Goal: Navigation & Orientation: Understand site structure

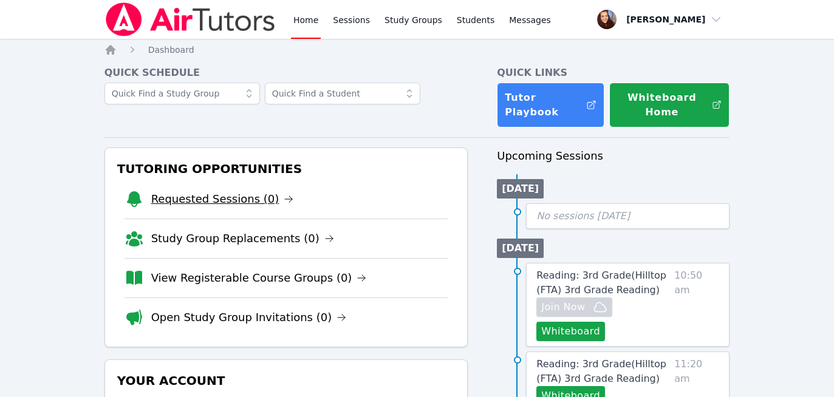
click at [238, 203] on link "Requested Sessions (0)" at bounding box center [222, 199] width 143 height 17
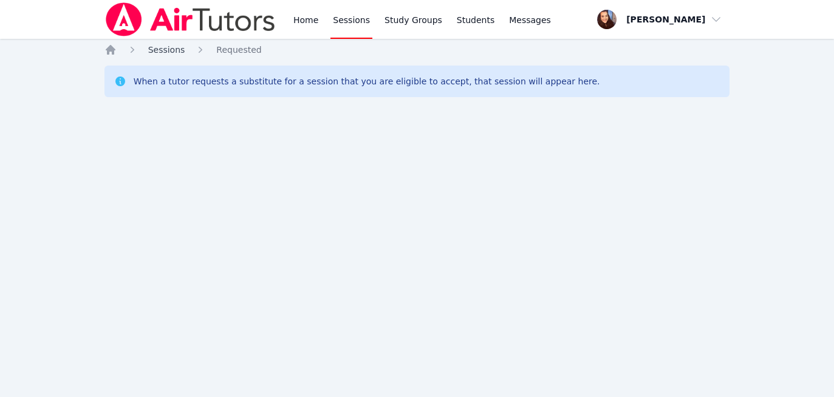
click at [160, 47] on span "Sessions" at bounding box center [166, 50] width 37 height 10
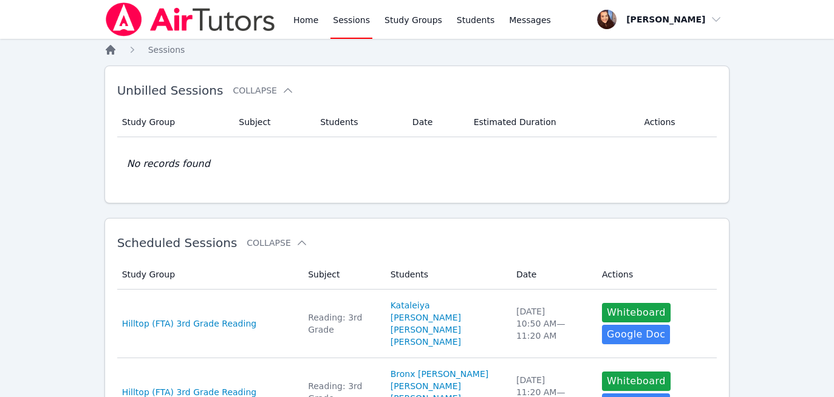
click at [110, 52] on icon "Breadcrumb" at bounding box center [110, 50] width 12 height 12
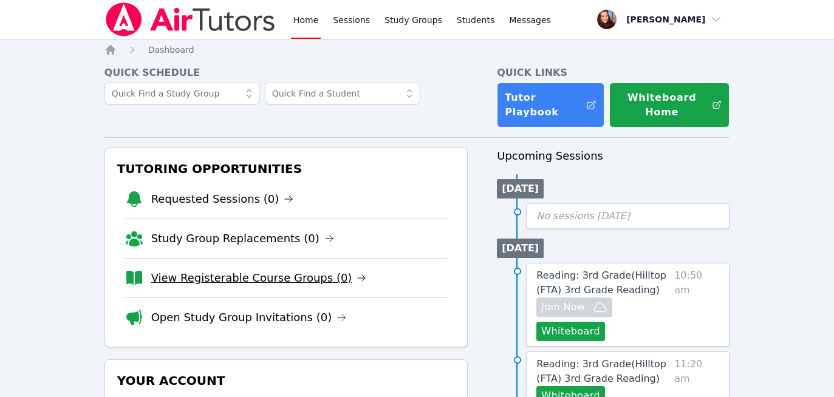
click at [215, 284] on link "View Registerable Course Groups (0)" at bounding box center [259, 278] width 216 height 17
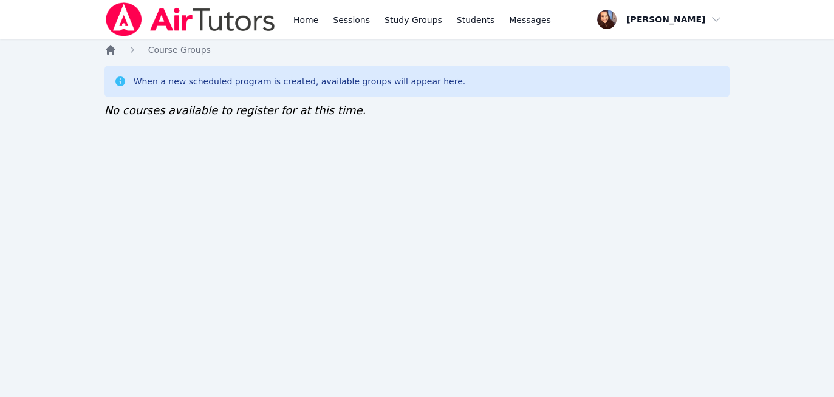
click at [108, 46] on icon "Breadcrumb" at bounding box center [110, 50] width 12 height 12
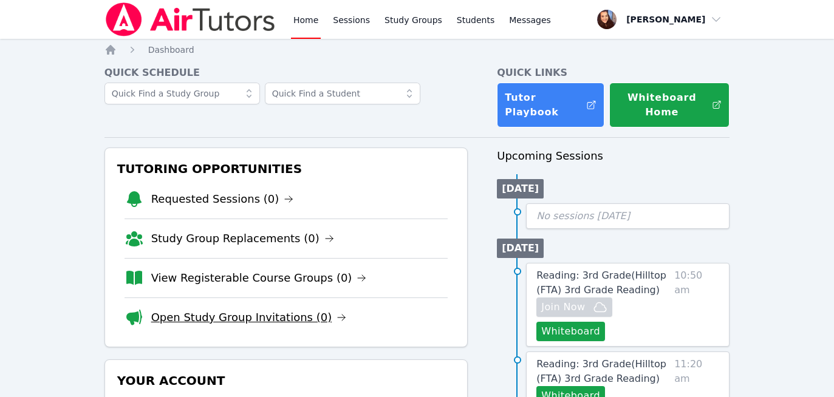
click at [211, 315] on link "Open Study Group Invitations (0)" at bounding box center [249, 317] width 196 height 17
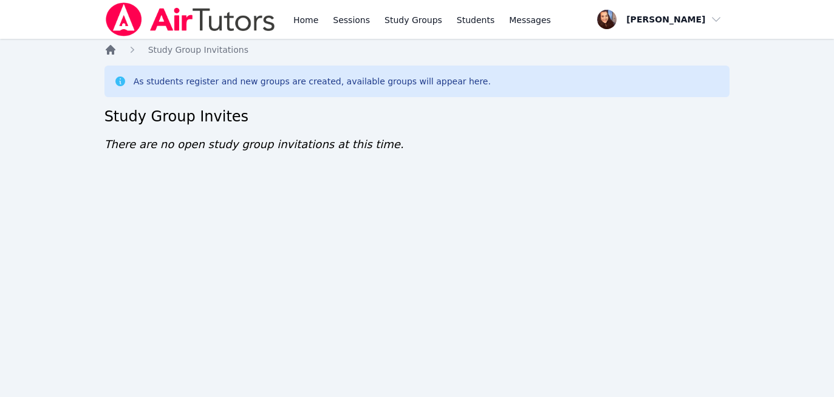
click at [109, 55] on icon "Breadcrumb" at bounding box center [110, 50] width 12 height 12
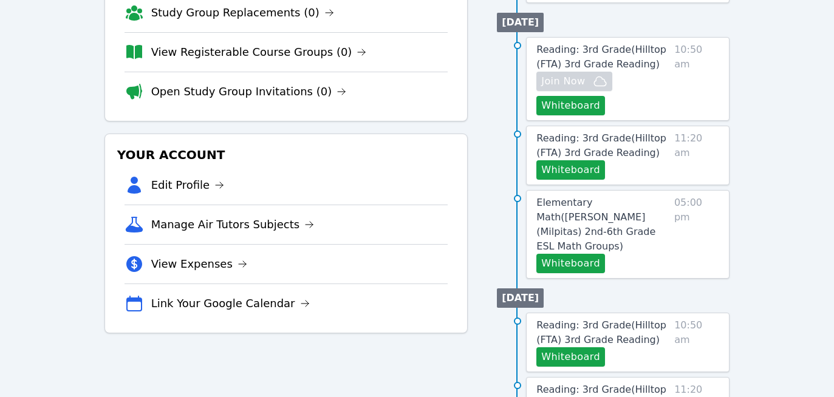
scroll to position [235, 0]
